Goal: Information Seeking & Learning: Learn about a topic

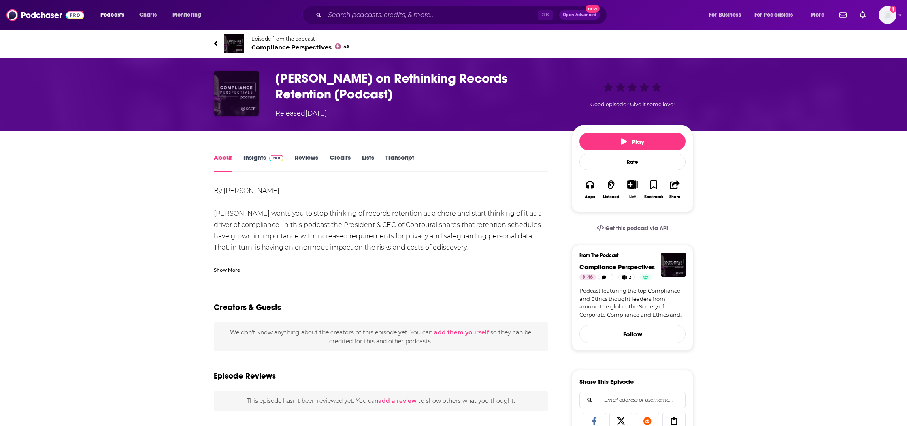
click at [240, 85] on img "Mark Diamond on Rethinking Records Retention [Podcast]" at bounding box center [236, 92] width 45 height 45
click at [286, 83] on h1 "Mark Diamond on Rethinking Records Retention [Podcast]" at bounding box center [416, 86] width 283 height 32
click at [241, 83] on img "Mark Diamond on Rethinking Records Retention [Podcast]" at bounding box center [236, 92] width 45 height 45
click at [288, 47] on span "Compliance Perspectives 46" at bounding box center [300, 47] width 98 height 8
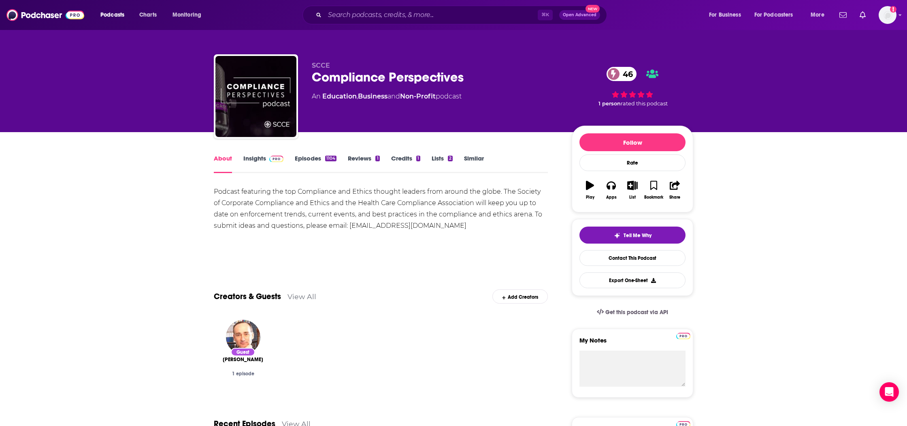
click at [250, 154] on link "Insights" at bounding box center [263, 163] width 40 height 19
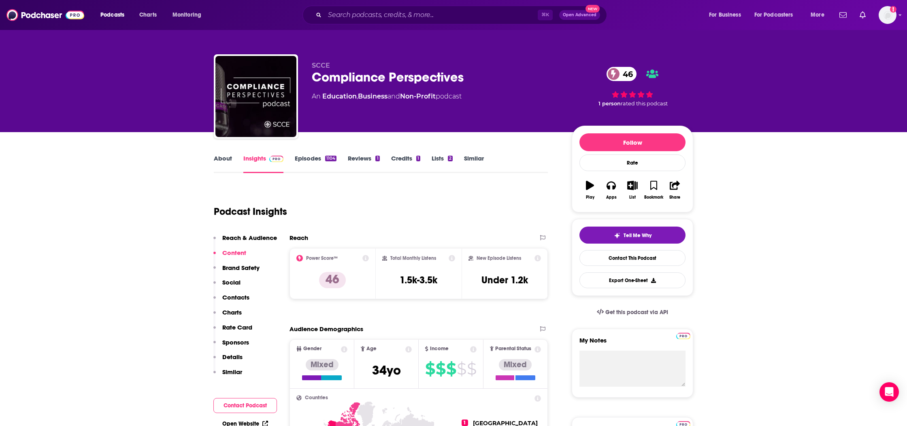
click at [401, 161] on link "Credits 1" at bounding box center [405, 163] width 29 height 19
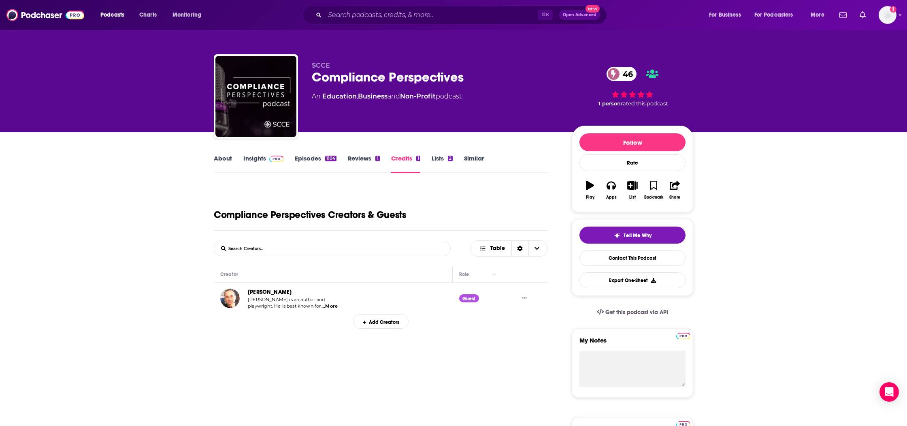
click at [330, 306] on span "...More" at bounding box center [330, 306] width 16 height 6
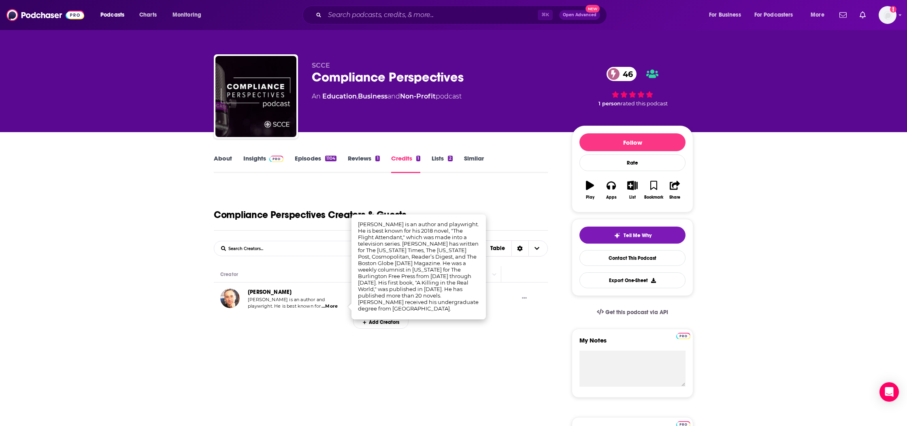
click at [316, 316] on div "Add Creators" at bounding box center [381, 321] width 334 height 14
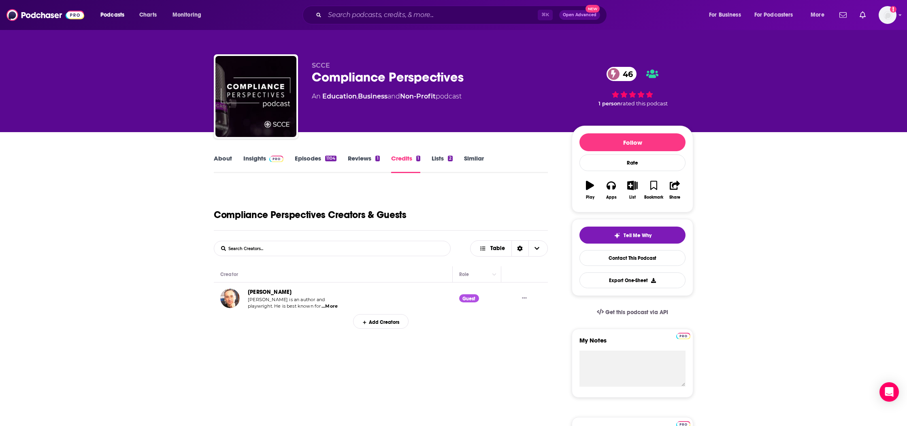
click at [404, 71] on div "Compliance Perspectives 46" at bounding box center [435, 77] width 247 height 16
click at [405, 72] on div "Compliance Perspectives 46" at bounding box center [435, 77] width 247 height 16
click at [464, 81] on div "Compliance Perspectives 46" at bounding box center [435, 77] width 247 height 16
click at [465, 80] on div "Compliance Perspectives 46" at bounding box center [435, 77] width 247 height 16
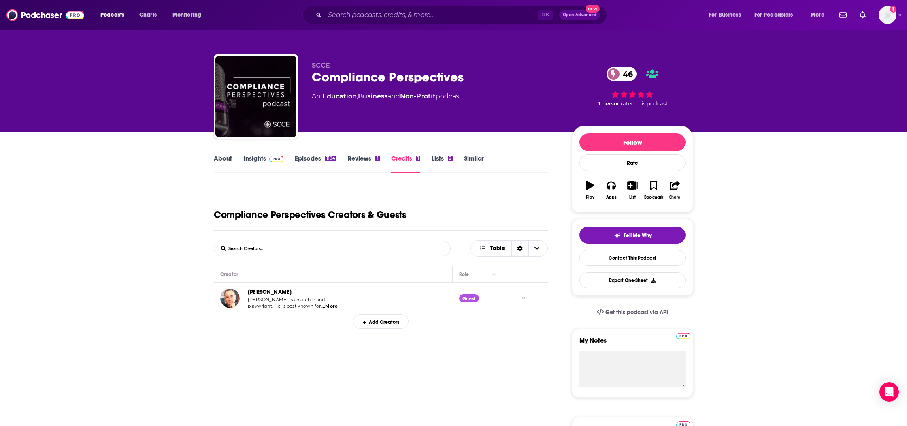
click at [465, 80] on div "Compliance Perspectives 46" at bounding box center [435, 77] width 247 height 16
drag, startPoint x: 465, startPoint y: 80, endPoint x: 440, endPoint y: 79, distance: 24.8
click at [463, 80] on div "Compliance Perspectives 46" at bounding box center [435, 77] width 247 height 16
click at [440, 79] on div "Compliance Perspectives 46" at bounding box center [435, 77] width 247 height 16
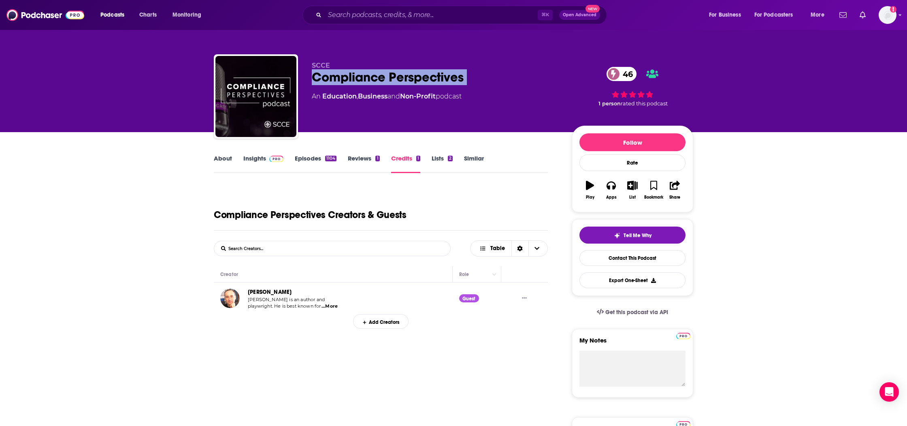
click at [440, 79] on div "Compliance Perspectives 46" at bounding box center [435, 77] width 247 height 16
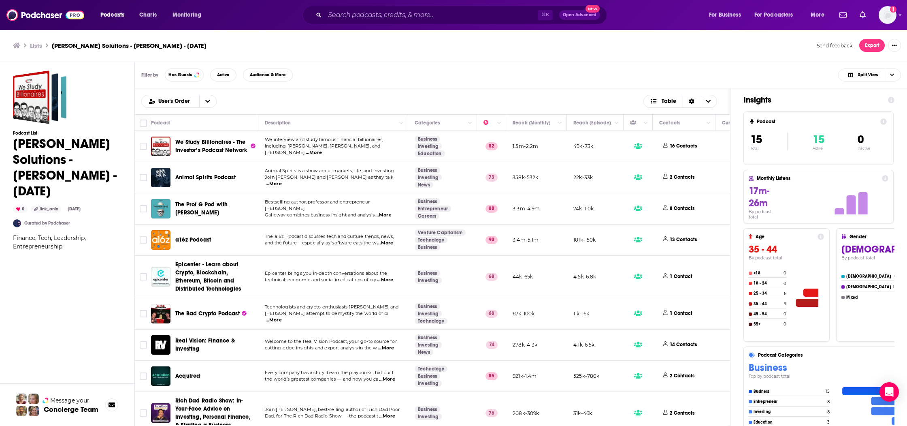
click at [322, 149] on span "...More" at bounding box center [314, 152] width 16 height 6
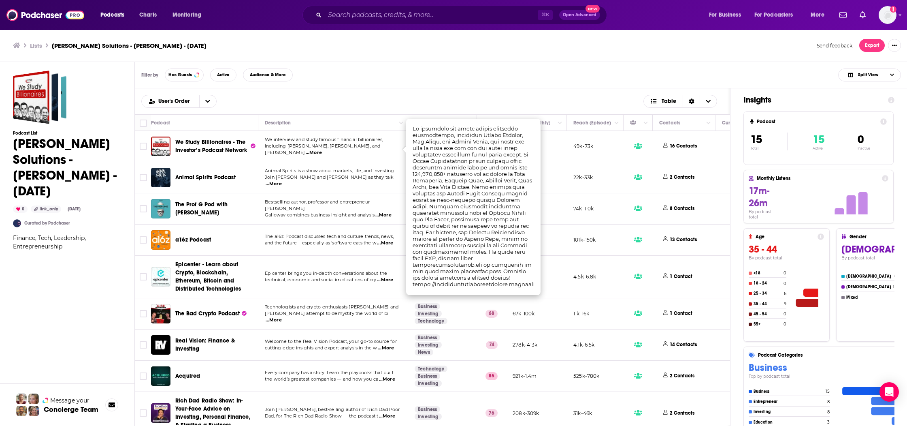
click at [201, 150] on span "We Study Billionaires - The Investor’s Podcast Network" at bounding box center [211, 146] width 72 height 15
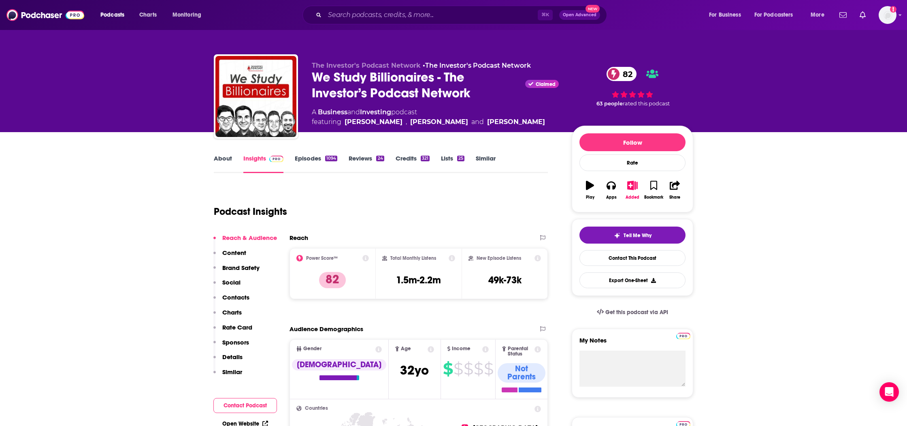
click at [303, 157] on link "Episodes 1094" at bounding box center [316, 163] width 43 height 19
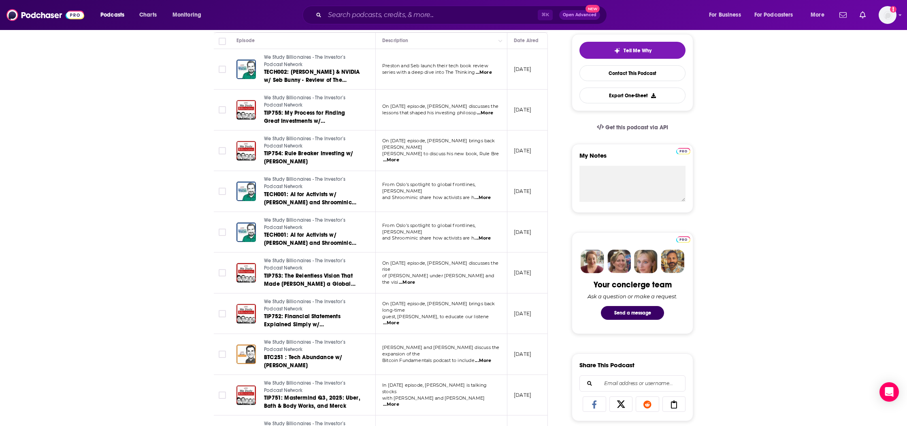
scroll to position [302, 0]
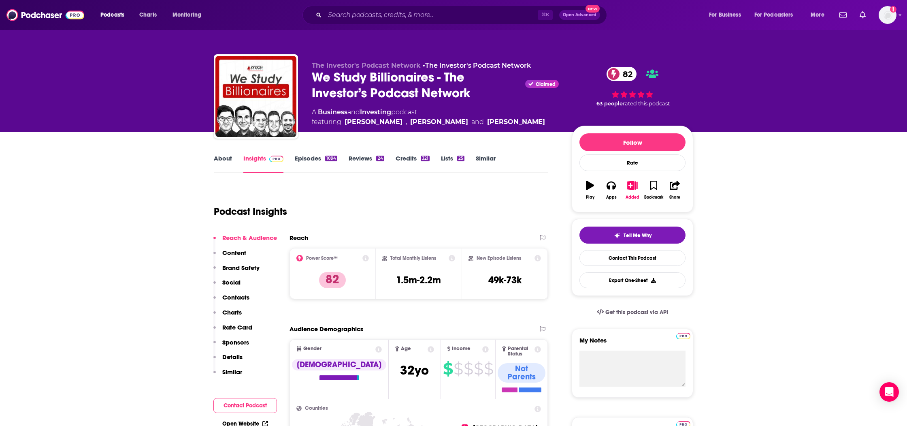
drag, startPoint x: 156, startPoint y: 119, endPoint x: 296, endPoint y: 50, distance: 156.1
click at [157, 119] on div "The Investor's Podcast Network • The Investor's Podcast Network We Study Billio…" at bounding box center [453, 66] width 907 height 132
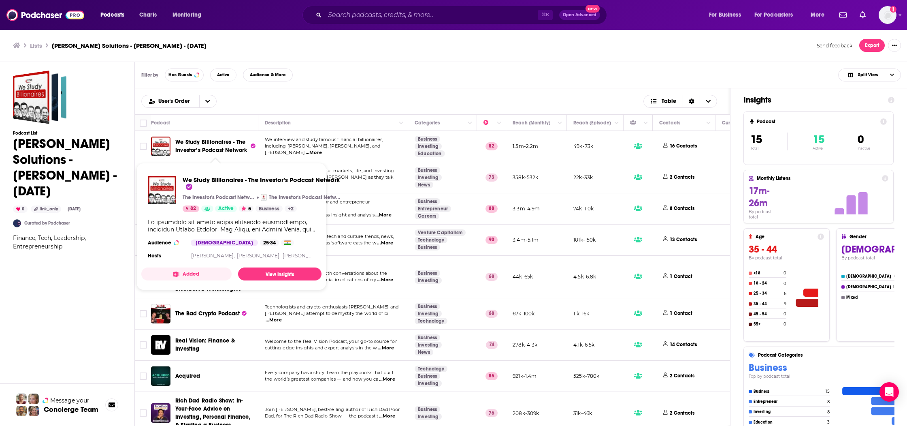
click at [219, 143] on span "We Study Billionaires - The Investor’s Podcast Network" at bounding box center [211, 146] width 72 height 15
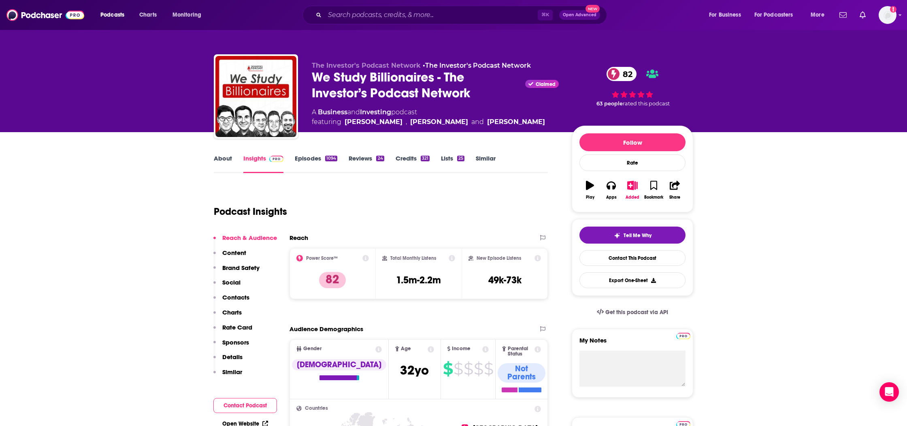
click at [315, 162] on link "Episodes 1094" at bounding box center [316, 163] width 43 height 19
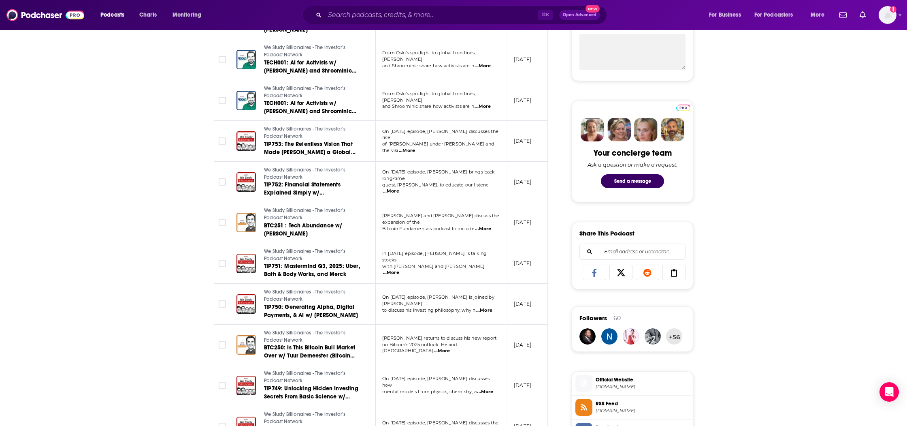
scroll to position [339, 0]
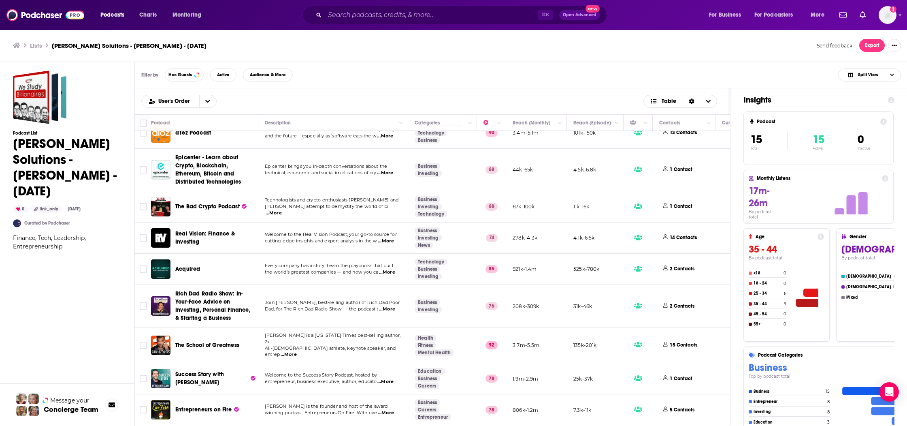
scroll to position [135, 0]
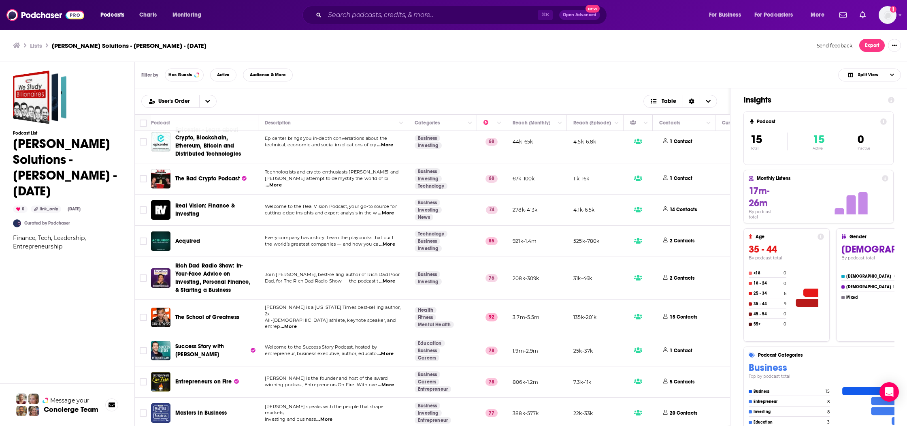
click at [216, 343] on span "Success Story with [PERSON_NAME]" at bounding box center [199, 350] width 49 height 15
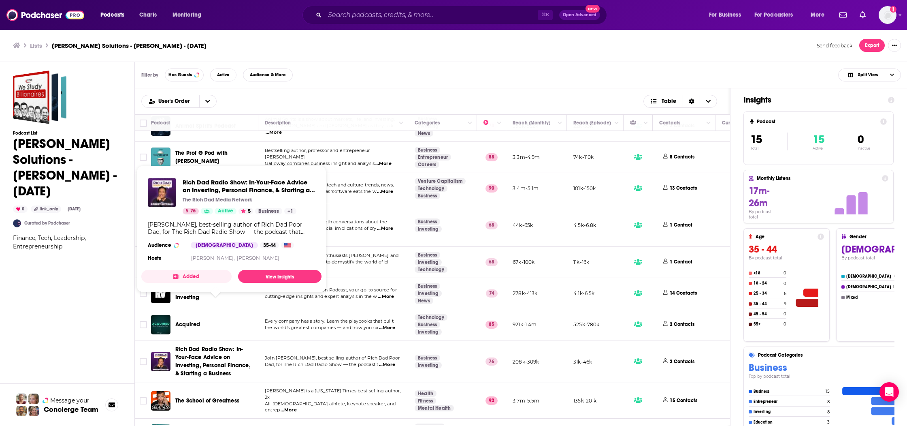
scroll to position [112, 0]
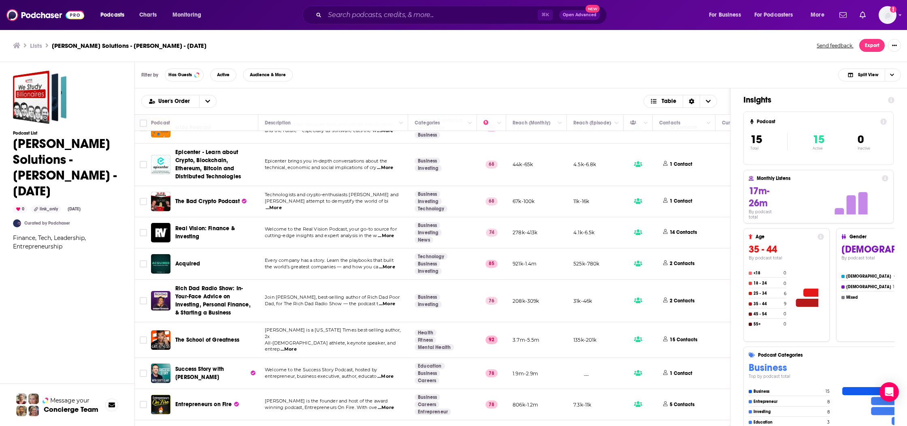
click at [208, 365] on span "Success Story with [PERSON_NAME]" at bounding box center [199, 372] width 49 height 15
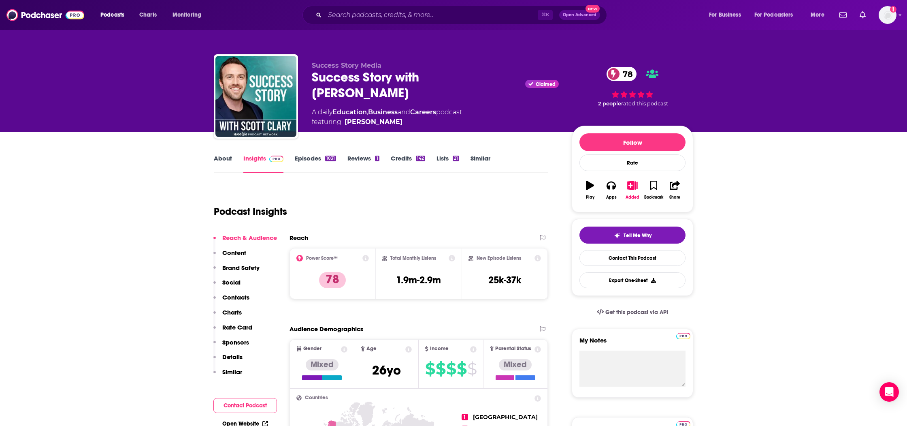
click at [313, 166] on link "Episodes 1031" at bounding box center [315, 163] width 41 height 19
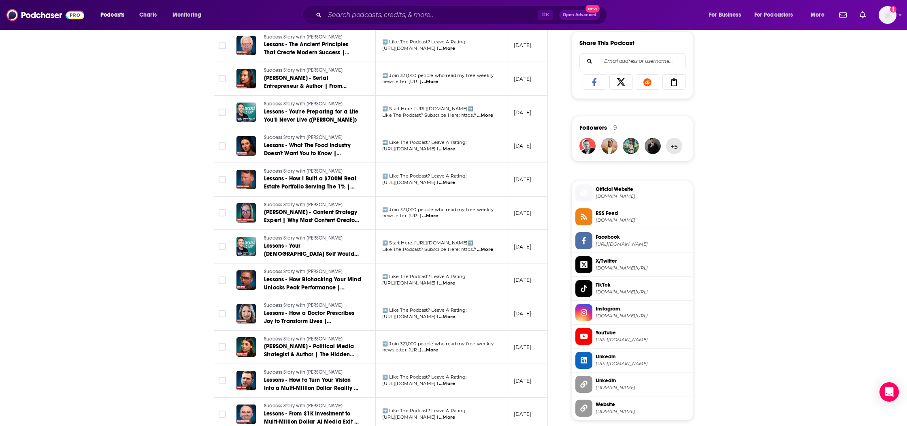
scroll to position [602, 0]
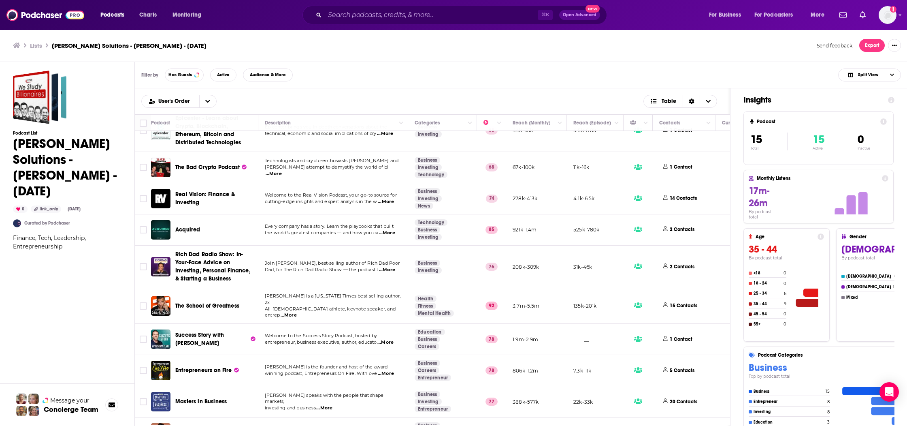
scroll to position [196, 0]
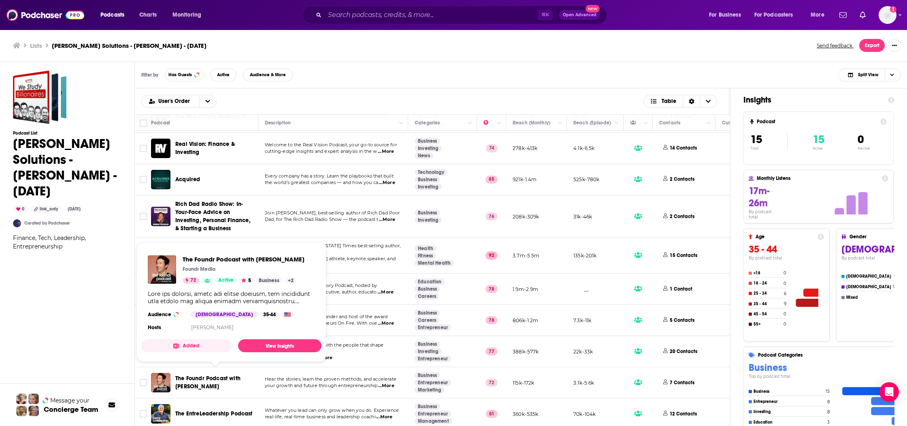
click at [216, 376] on span "The Foundr Podcast with [PERSON_NAME]" at bounding box center [207, 382] width 65 height 15
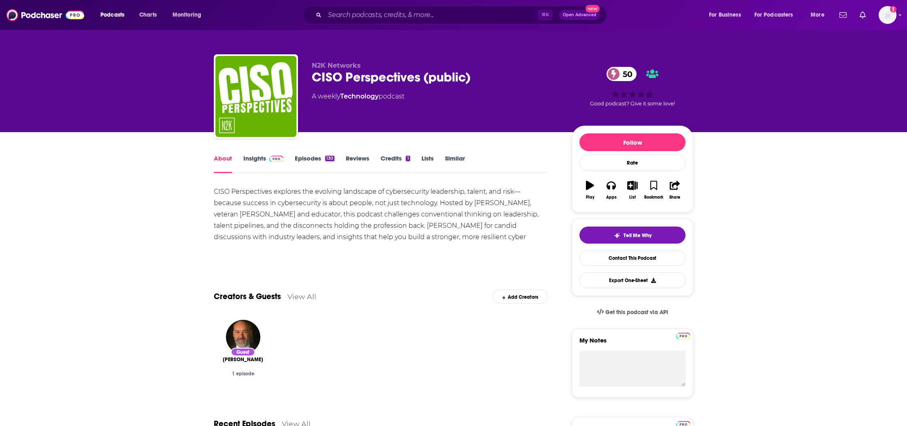
scroll to position [2, 0]
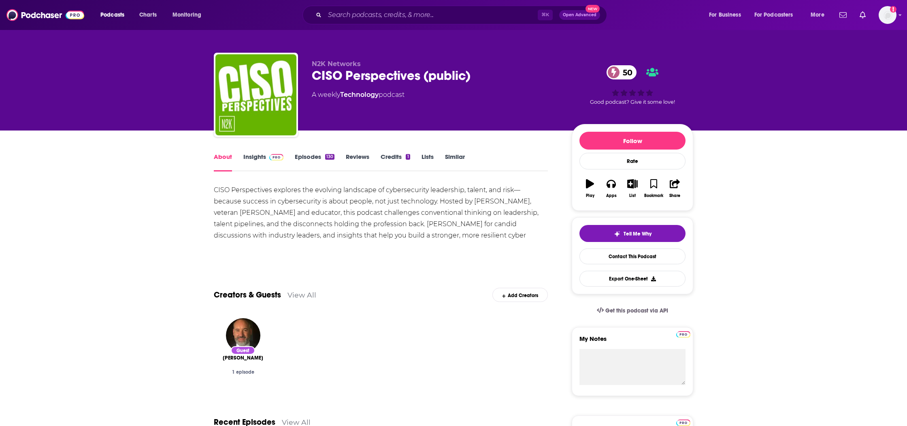
click at [260, 158] on link "Insights" at bounding box center [263, 162] width 40 height 19
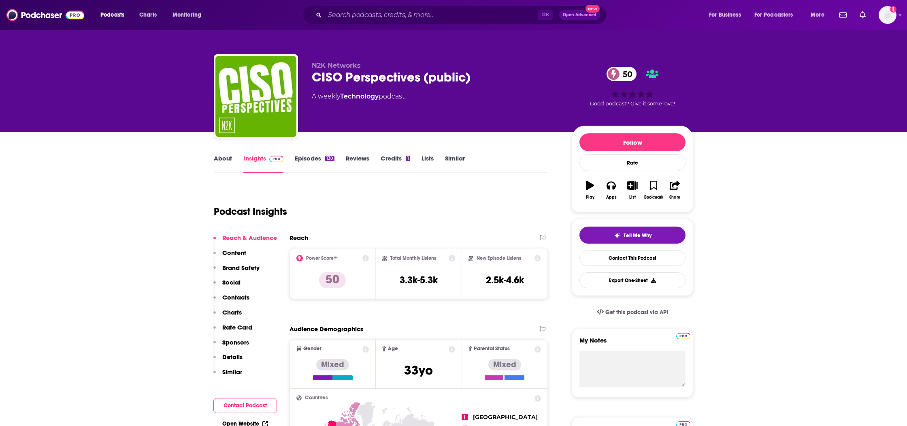
scroll to position [0, 0]
click at [361, 18] on input "Search podcasts, credits, & more..." at bounding box center [431, 15] width 213 height 13
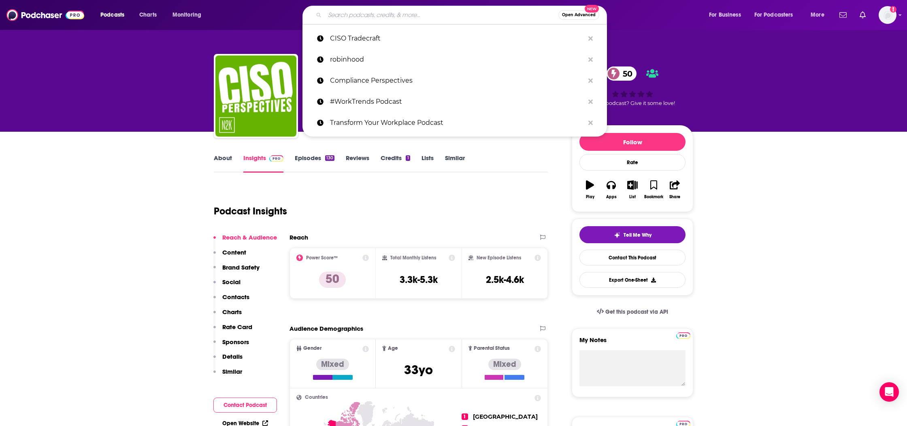
paste input "CISO Serie"
type input "CISO Serie"
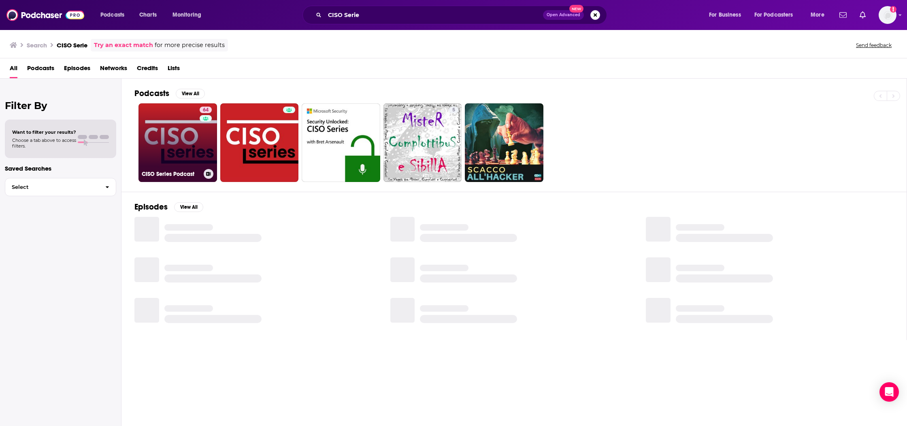
click at [179, 152] on link "64 CISO Series Podcast" at bounding box center [178, 142] width 79 height 79
